Goal: Navigation & Orientation: Find specific page/section

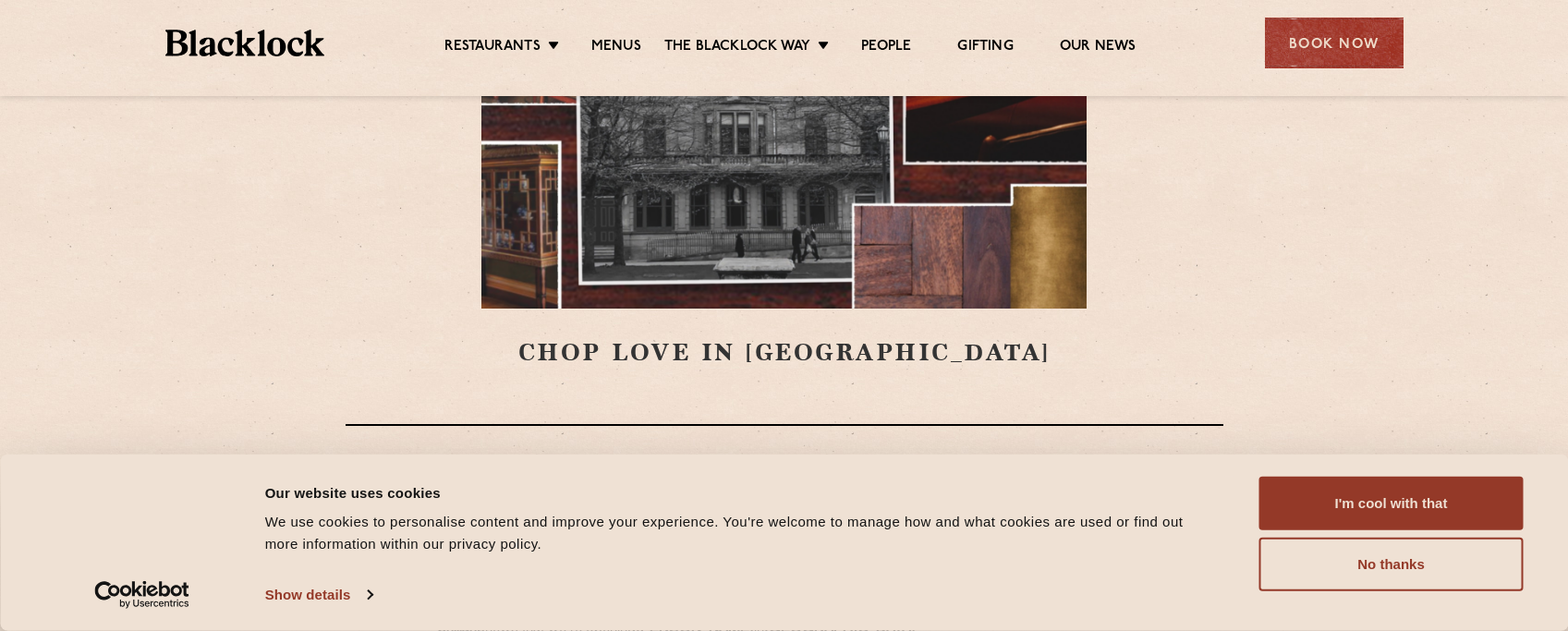
scroll to position [277, 0]
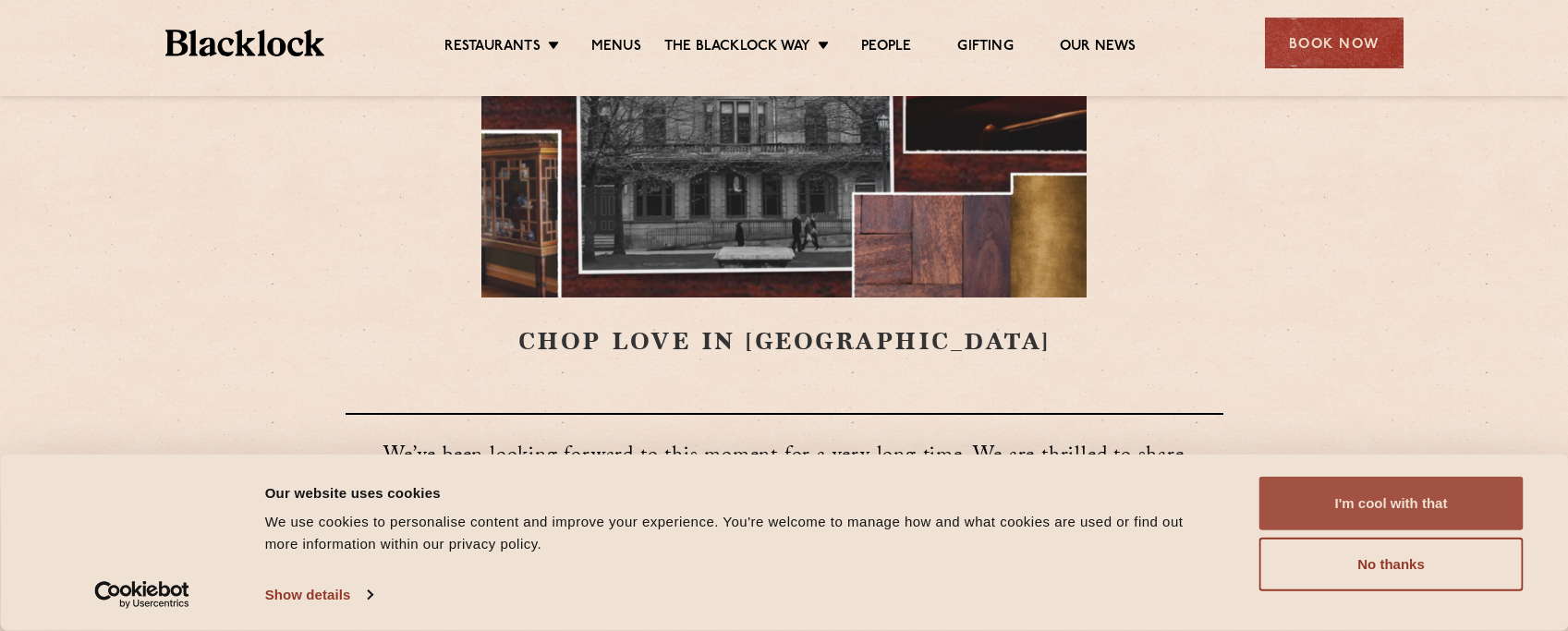
click at [1285, 493] on button "I'm cool with that" at bounding box center [1391, 503] width 265 height 54
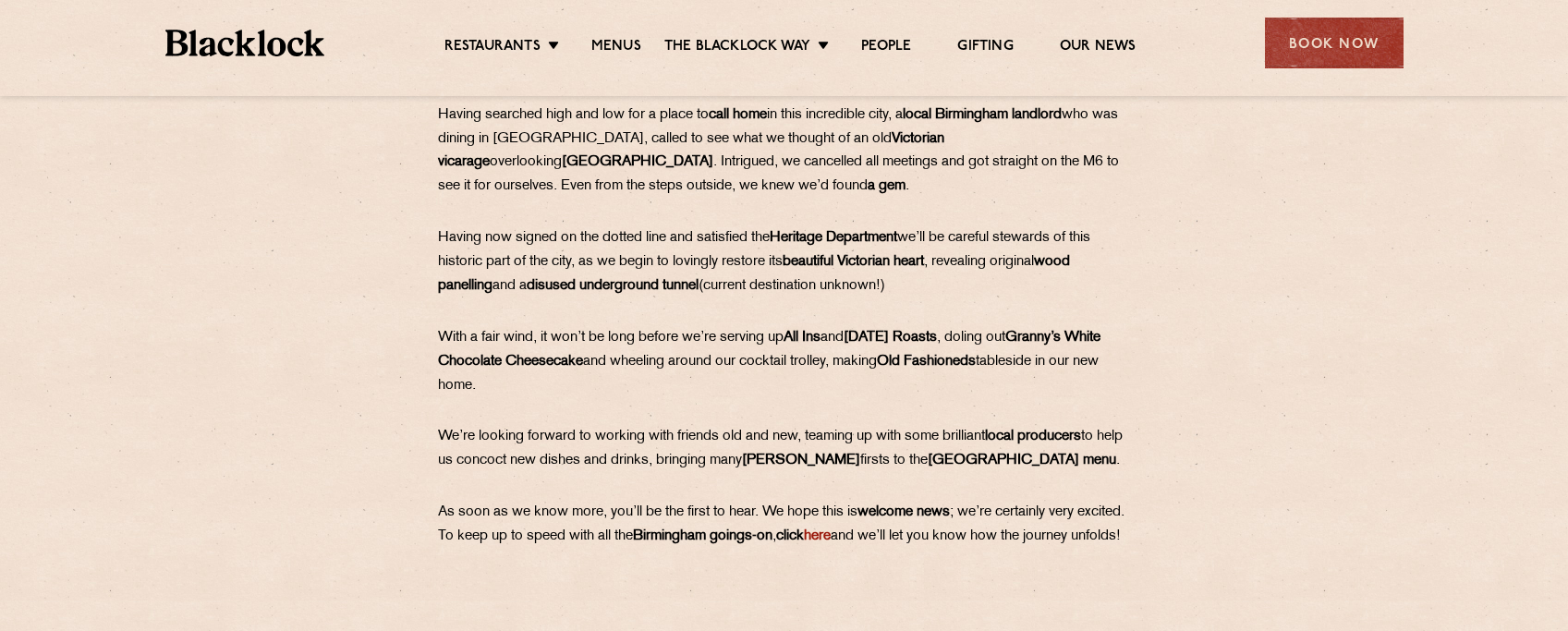
scroll to position [924, 0]
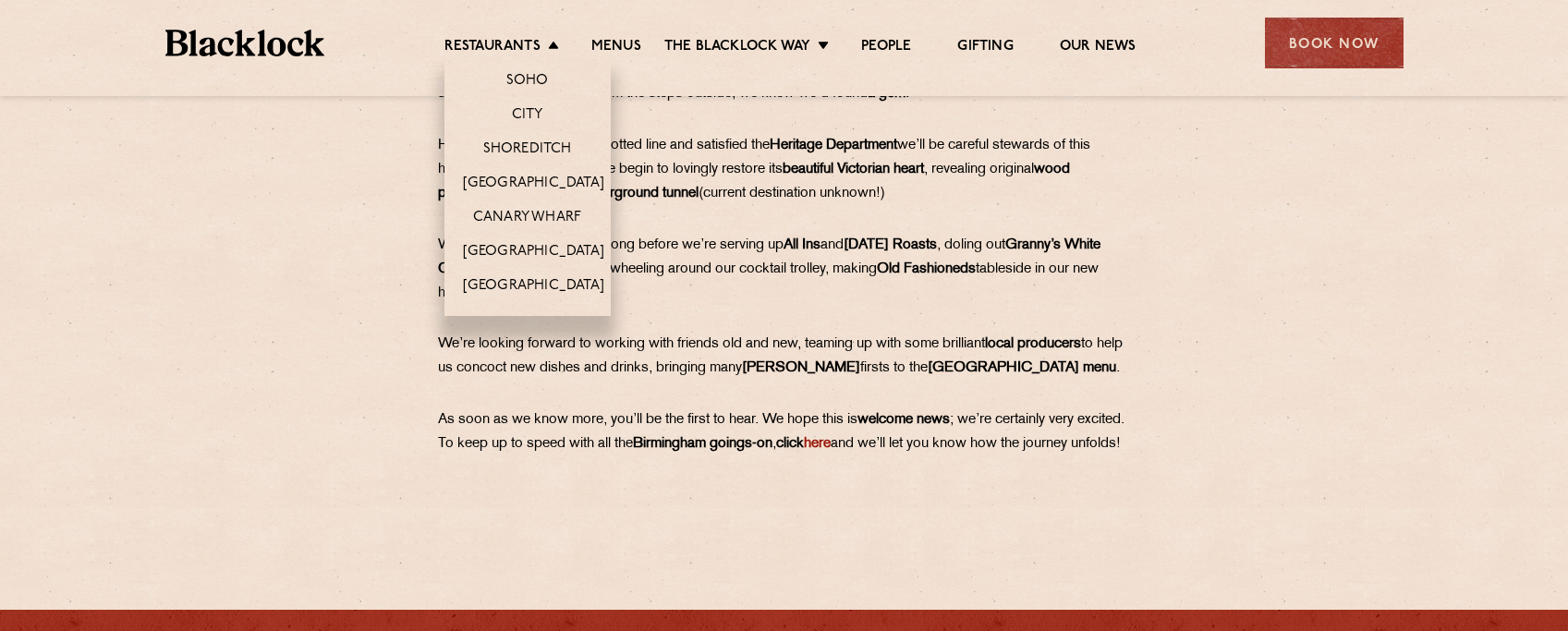
click at [521, 274] on li "[GEOGRAPHIC_DATA]" at bounding box center [527, 291] width 167 height 48
click at [519, 286] on link "[GEOGRAPHIC_DATA]" at bounding box center [533, 287] width 141 height 21
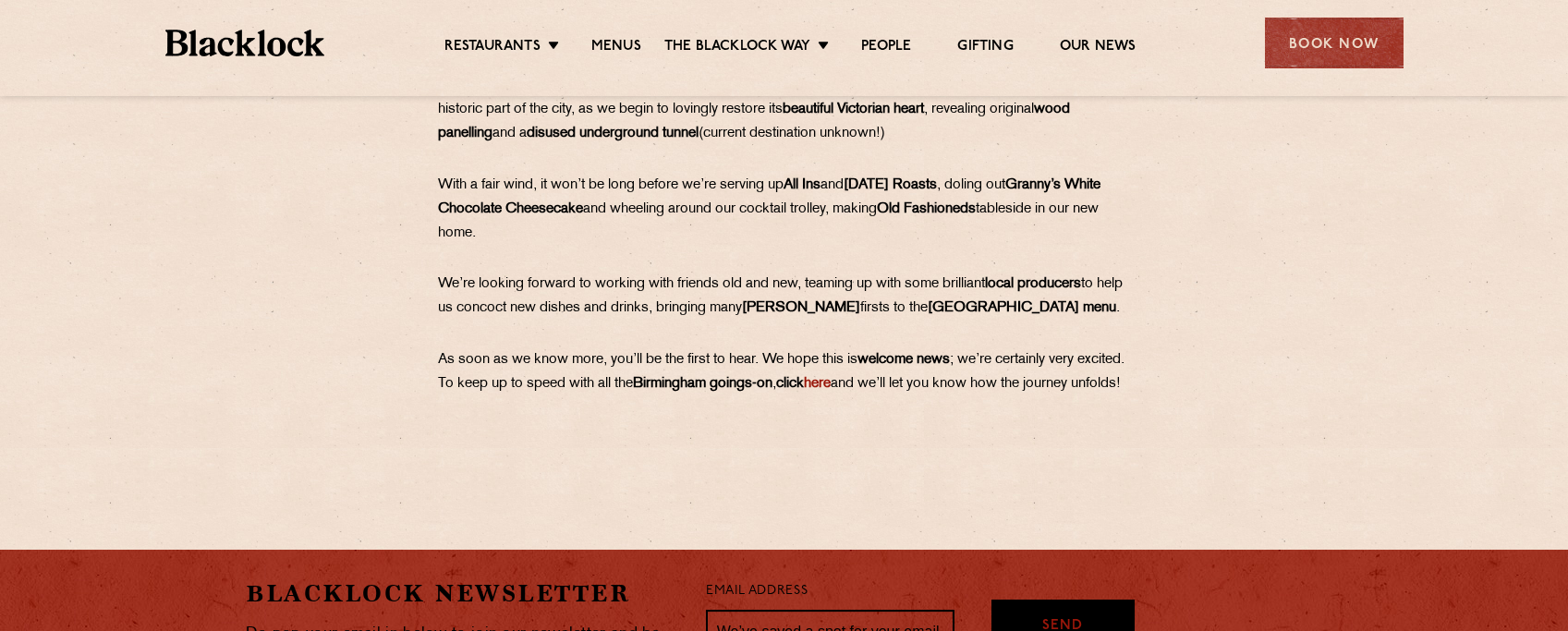
scroll to position [1016, 0]
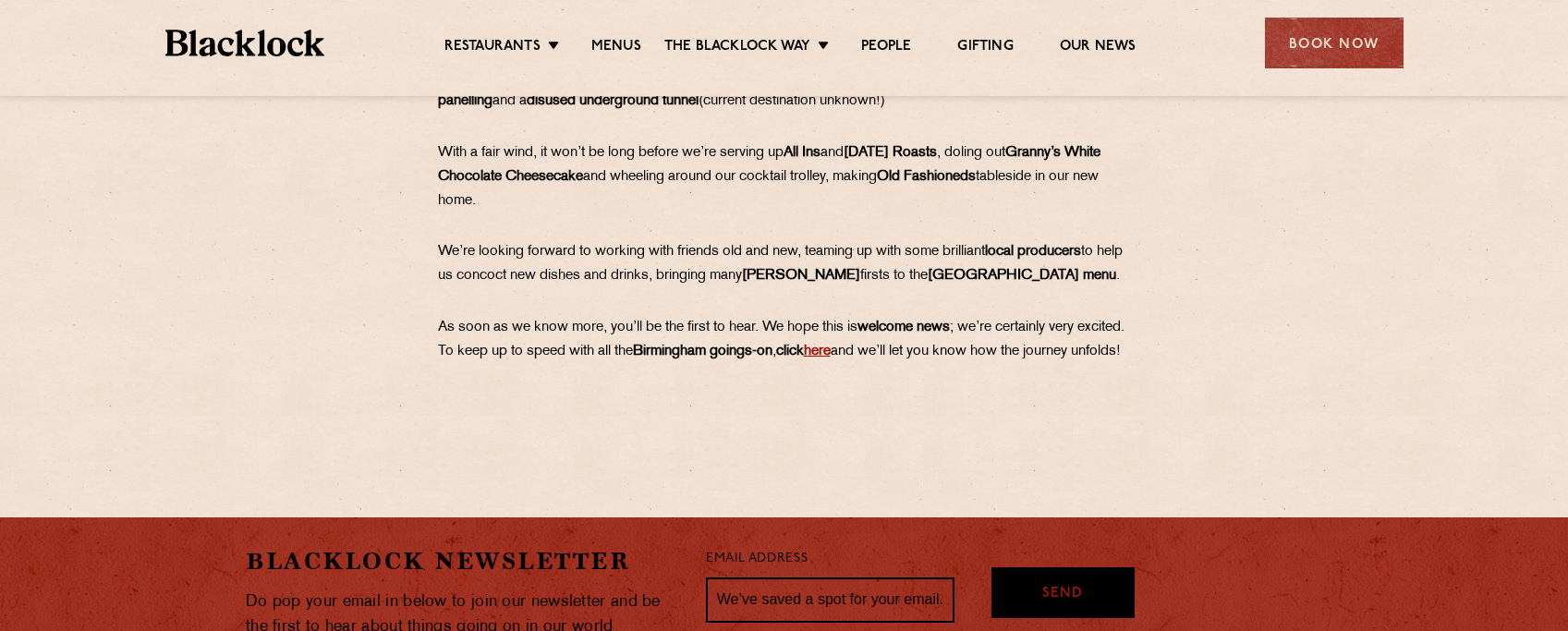
click at [831, 351] on link "here" at bounding box center [816, 351] width 26 height 14
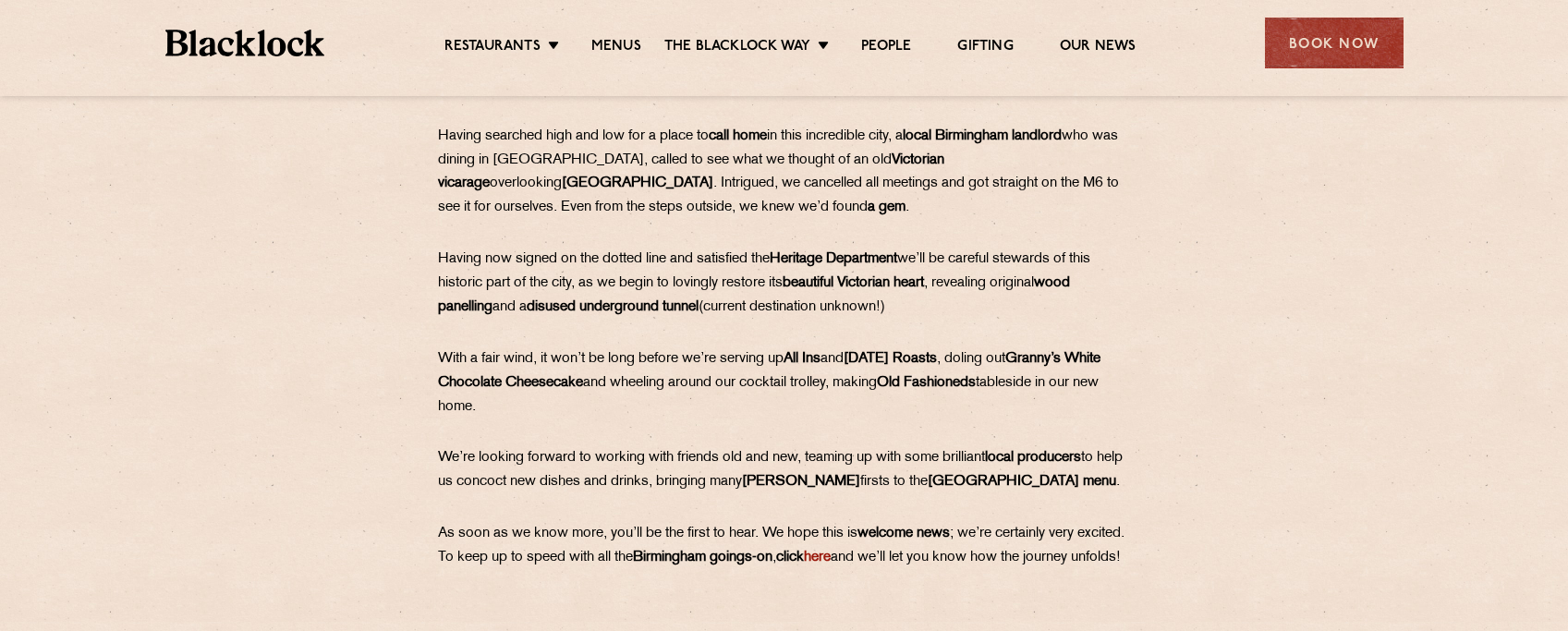
scroll to position [772, 0]
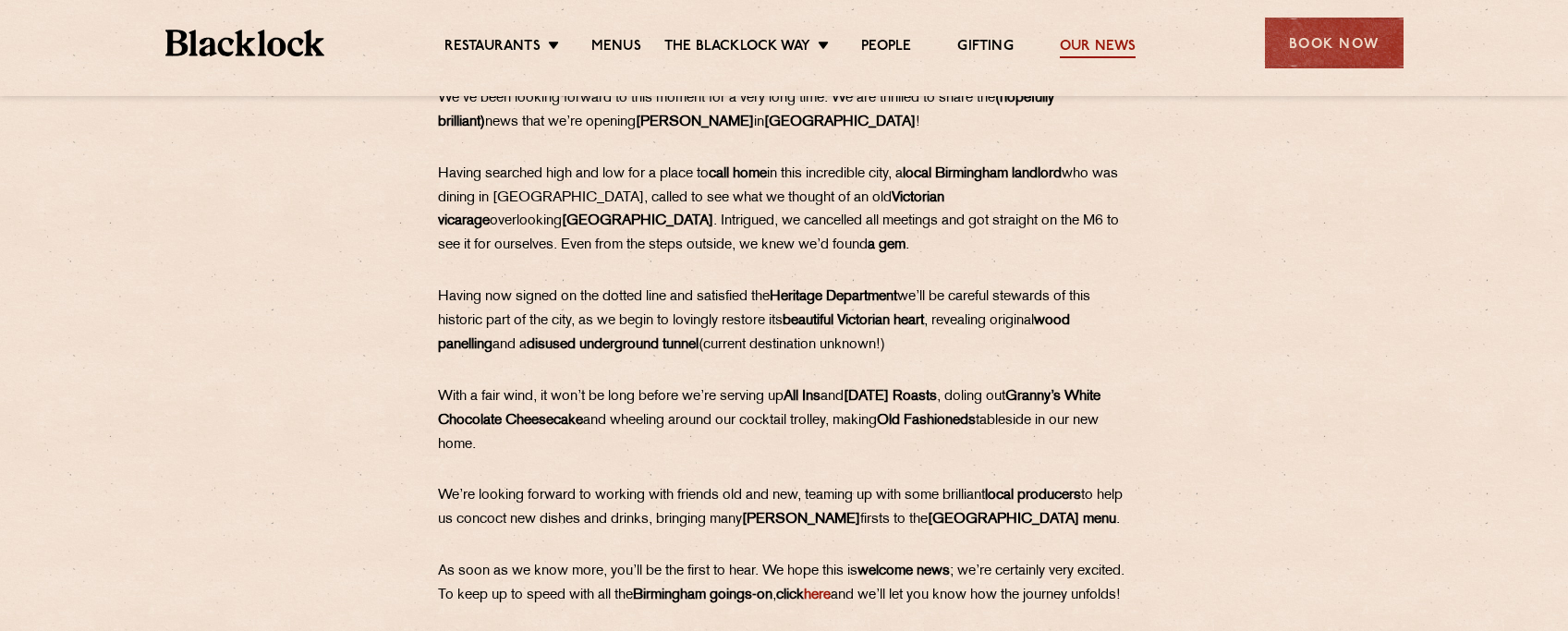
click at [1095, 41] on link "Our News" at bounding box center [1097, 48] width 76 height 21
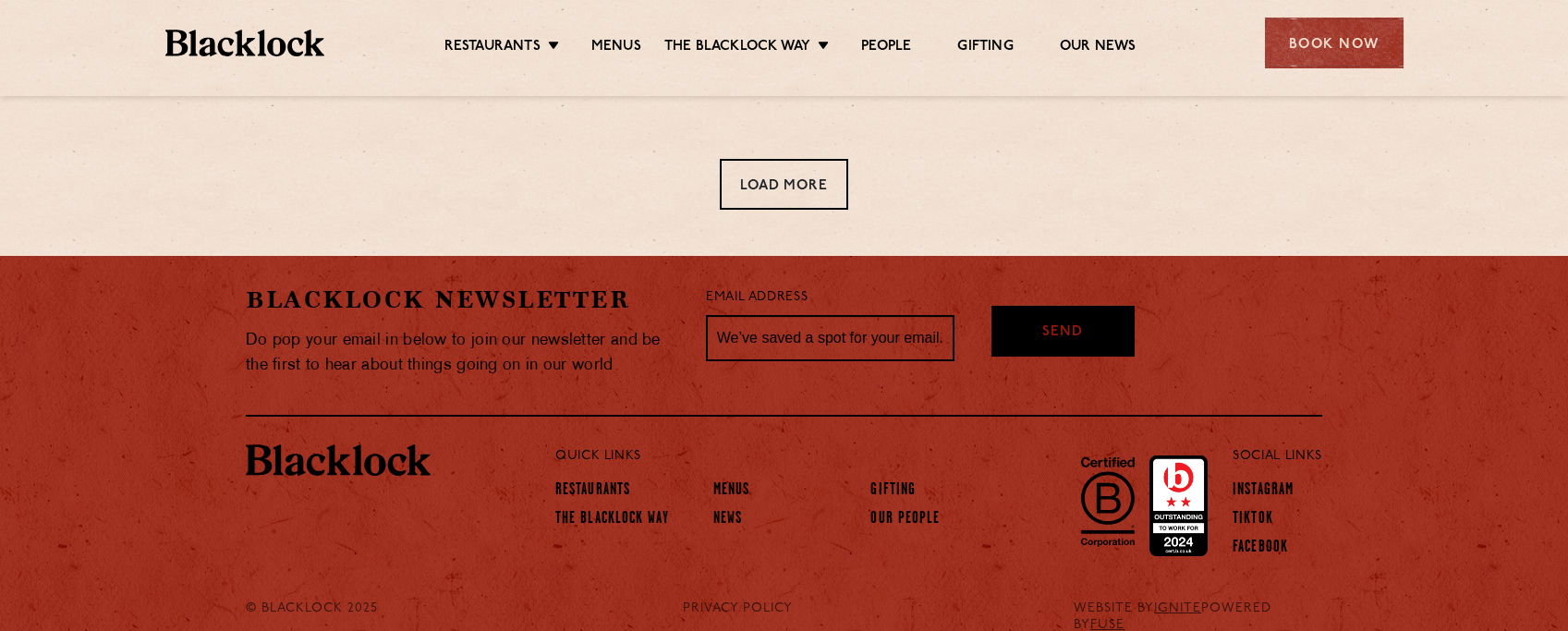
scroll to position [1404, 0]
